Goal: Navigation & Orientation: Go to known website

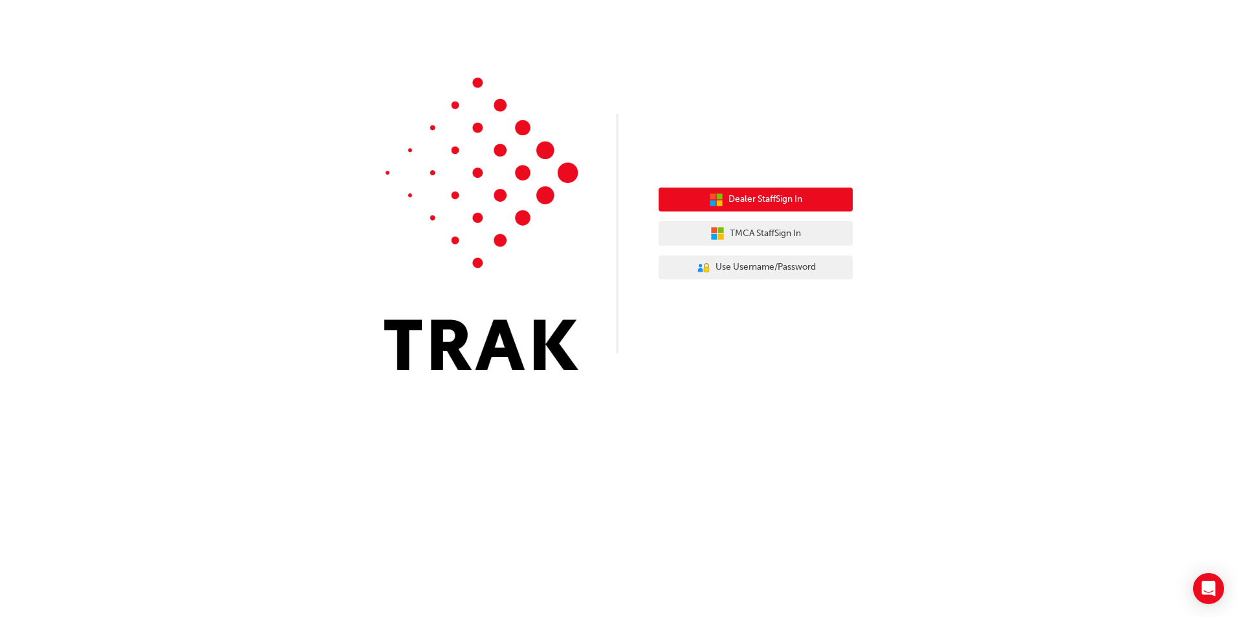
click at [736, 194] on span "Dealer Staff Sign In" at bounding box center [766, 199] width 74 height 15
click at [781, 199] on span "Dealer Staff Sign In" at bounding box center [766, 199] width 74 height 15
click at [754, 203] on span "Dealer Staff Sign In" at bounding box center [766, 199] width 74 height 15
click at [758, 194] on span "Dealer Staff Sign In" at bounding box center [766, 199] width 74 height 15
click at [736, 192] on button "Dealer Staff Sign In" at bounding box center [756, 200] width 194 height 25
